Goal: Ask a question

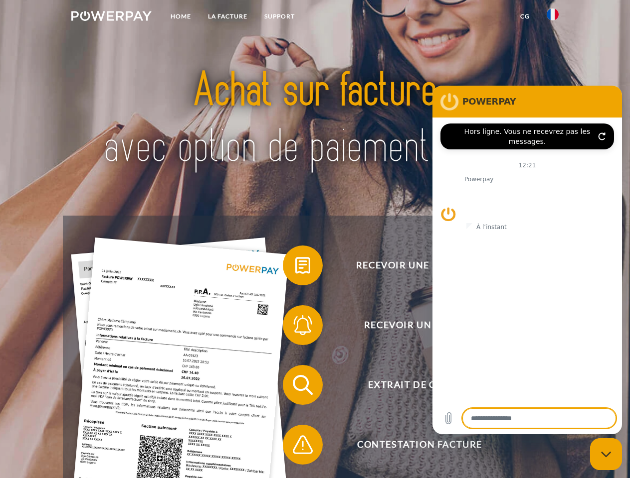
click at [111, 17] on img at bounding box center [111, 16] width 80 height 10
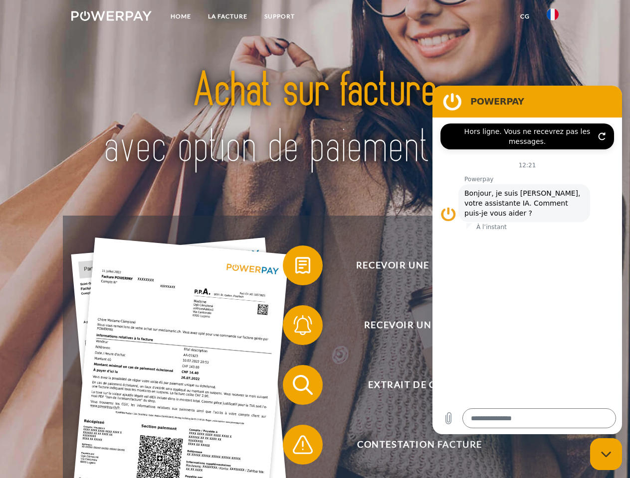
click at [552, 17] on img at bounding box center [552, 14] width 12 height 12
click at [524, 16] on link "CG" at bounding box center [524, 16] width 26 height 18
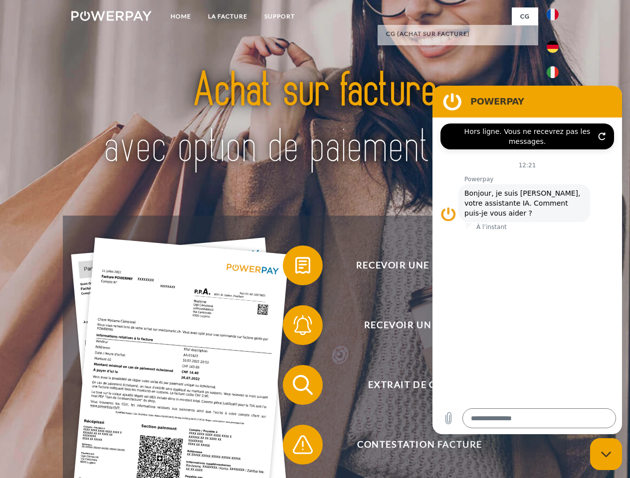
click at [295, 268] on span at bounding box center [288, 266] width 50 height 50
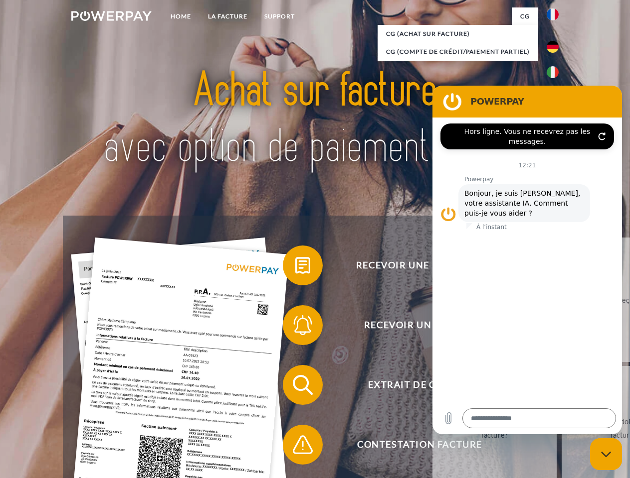
click at [295, 327] on span at bounding box center [288, 326] width 50 height 50
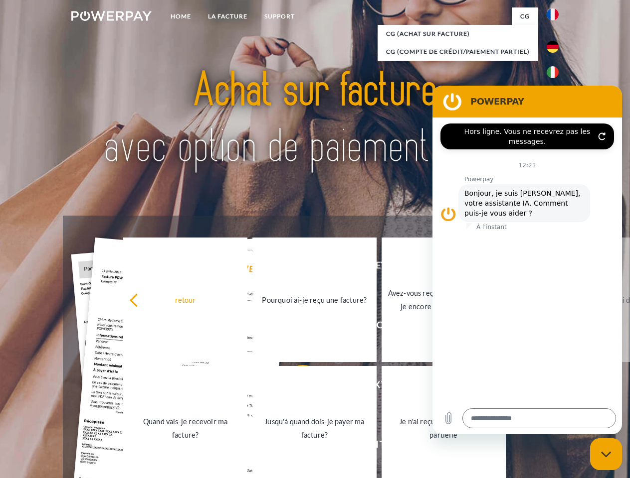
click at [295, 387] on link "Jusqu'à quand dois-je payer ma facture?" at bounding box center [314, 428] width 124 height 125
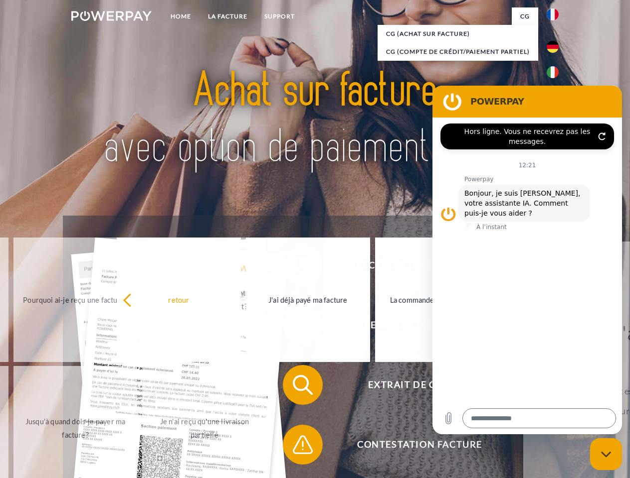
click at [295, 447] on span at bounding box center [288, 445] width 50 height 50
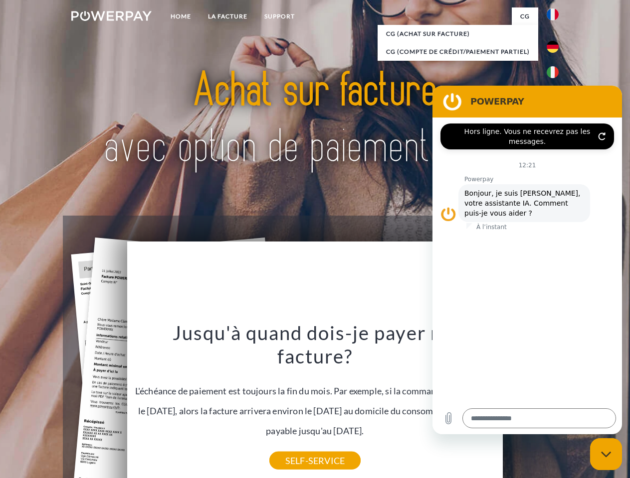
click at [606, 455] on icon "Fermer la fenêtre de messagerie" at bounding box center [606, 455] width 10 height 6
type textarea "*"
